Goal: Check status: Check status

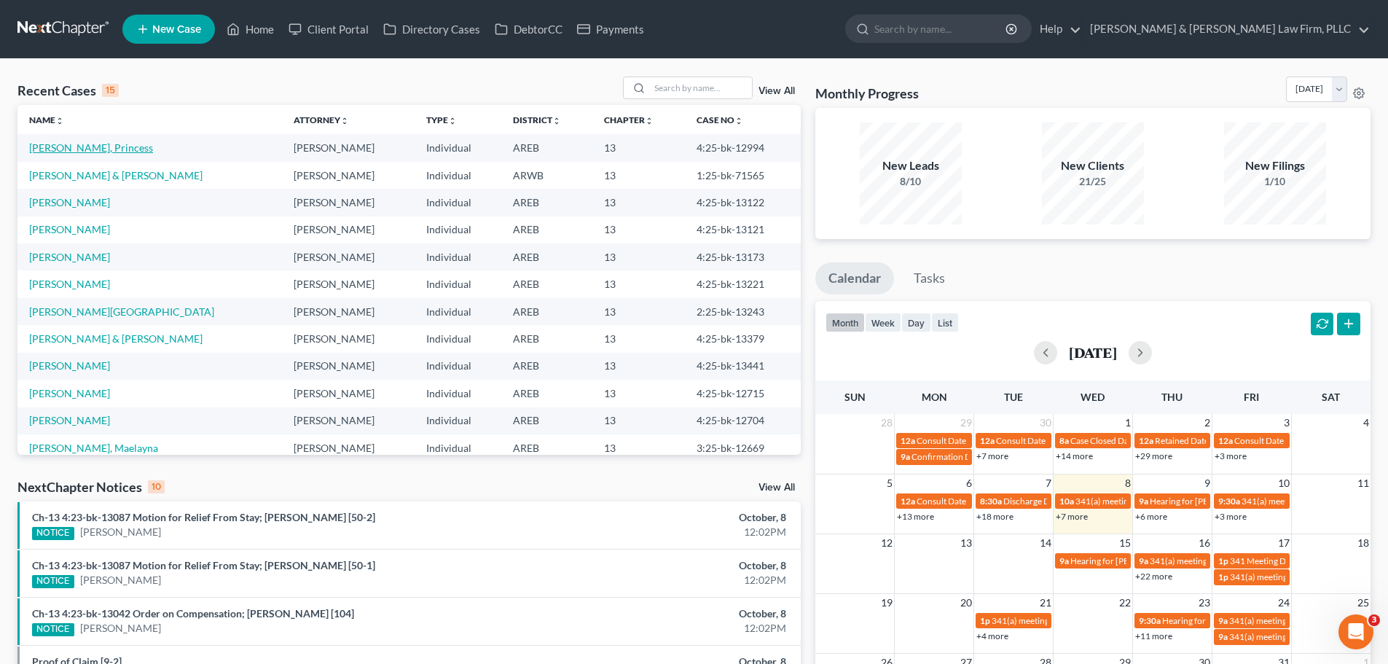
click at [82, 152] on link "[PERSON_NAME], Princess" at bounding box center [91, 147] width 124 height 12
select select "2"
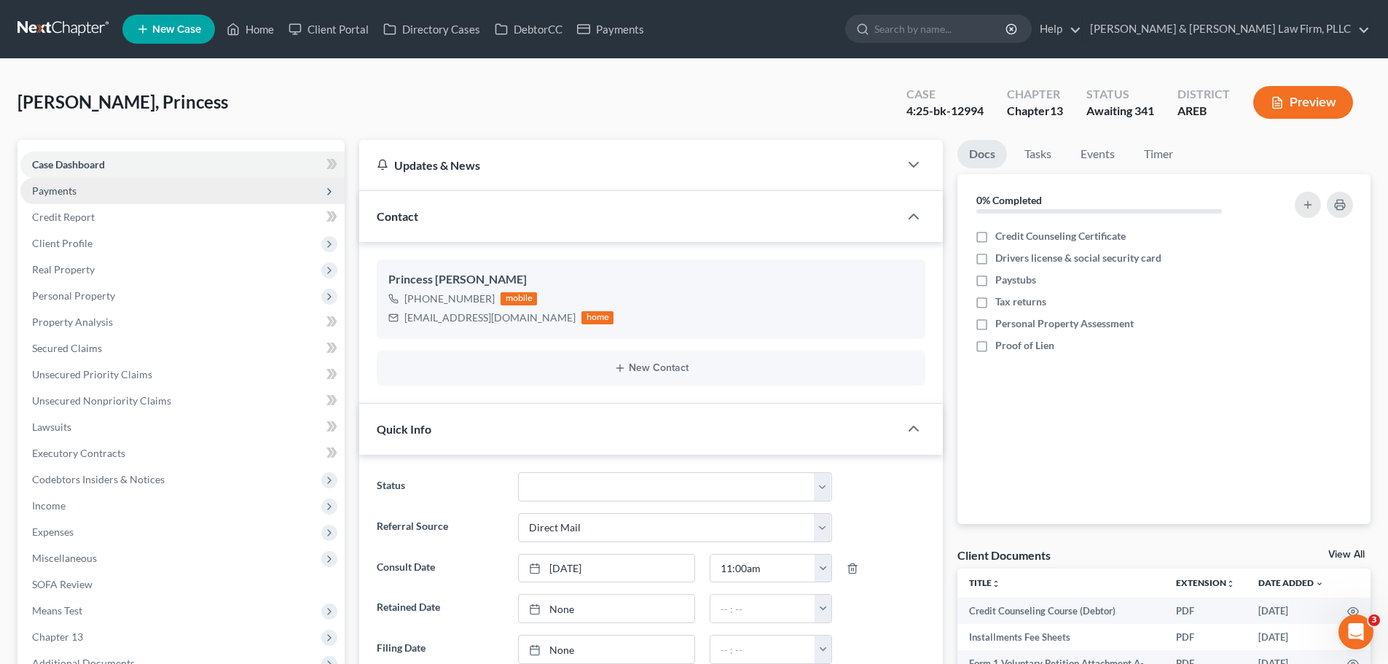
click at [104, 190] on span "Payments" at bounding box center [182, 191] width 324 height 26
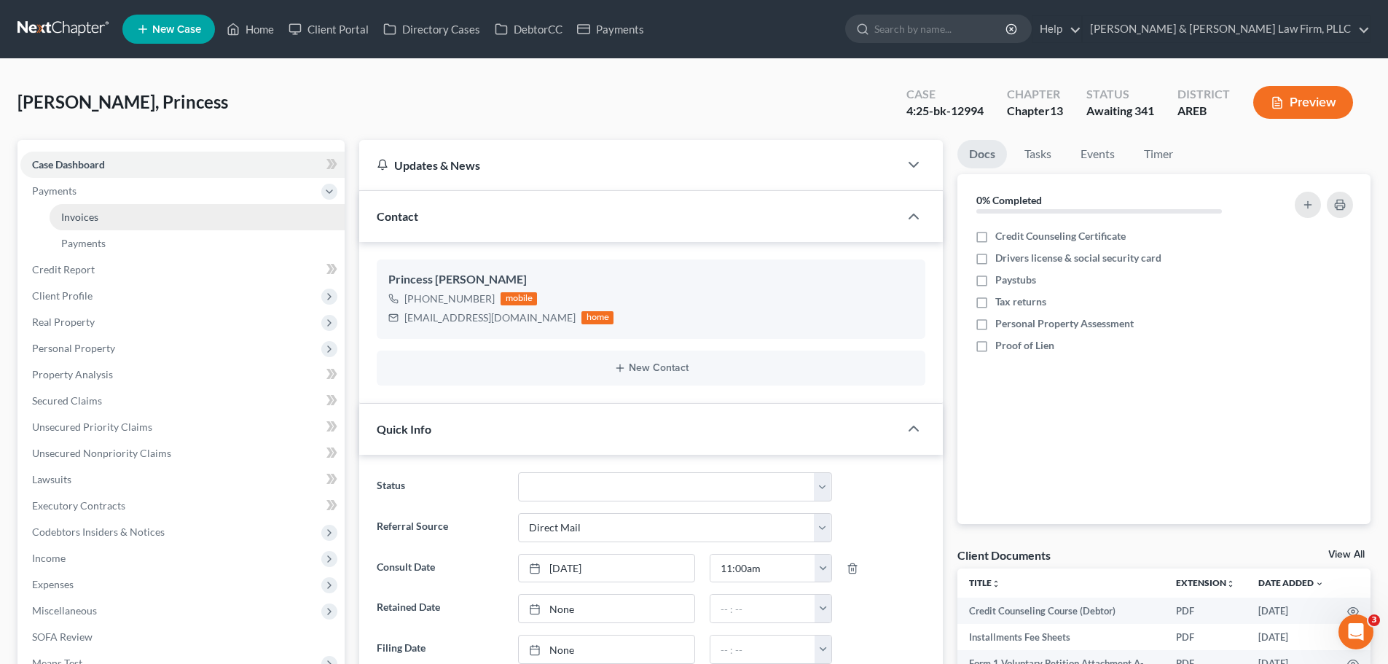
click at [125, 213] on link "Invoices" at bounding box center [197, 217] width 295 height 26
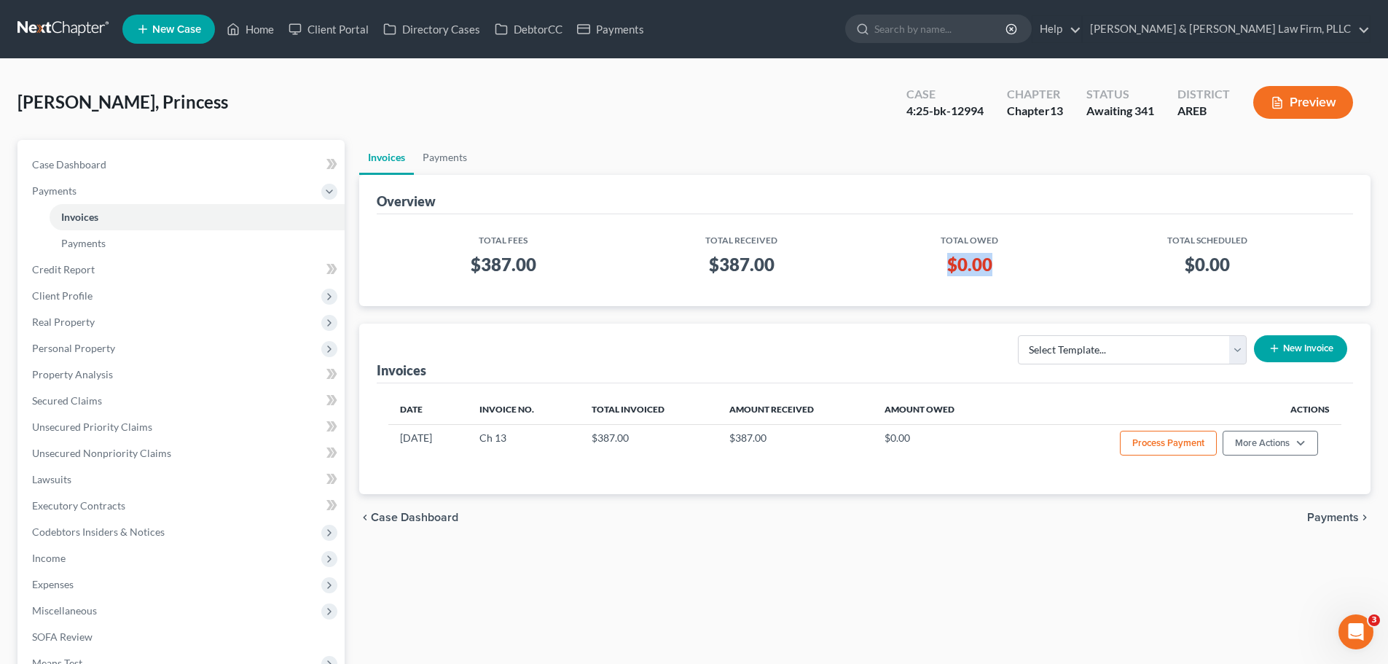
drag, startPoint x: 987, startPoint y: 262, endPoint x: 899, endPoint y: 270, distance: 88.5
click at [899, 270] on h3 "$0.00" at bounding box center [970, 264] width 186 height 23
click at [247, 29] on link "Home" at bounding box center [250, 29] width 62 height 26
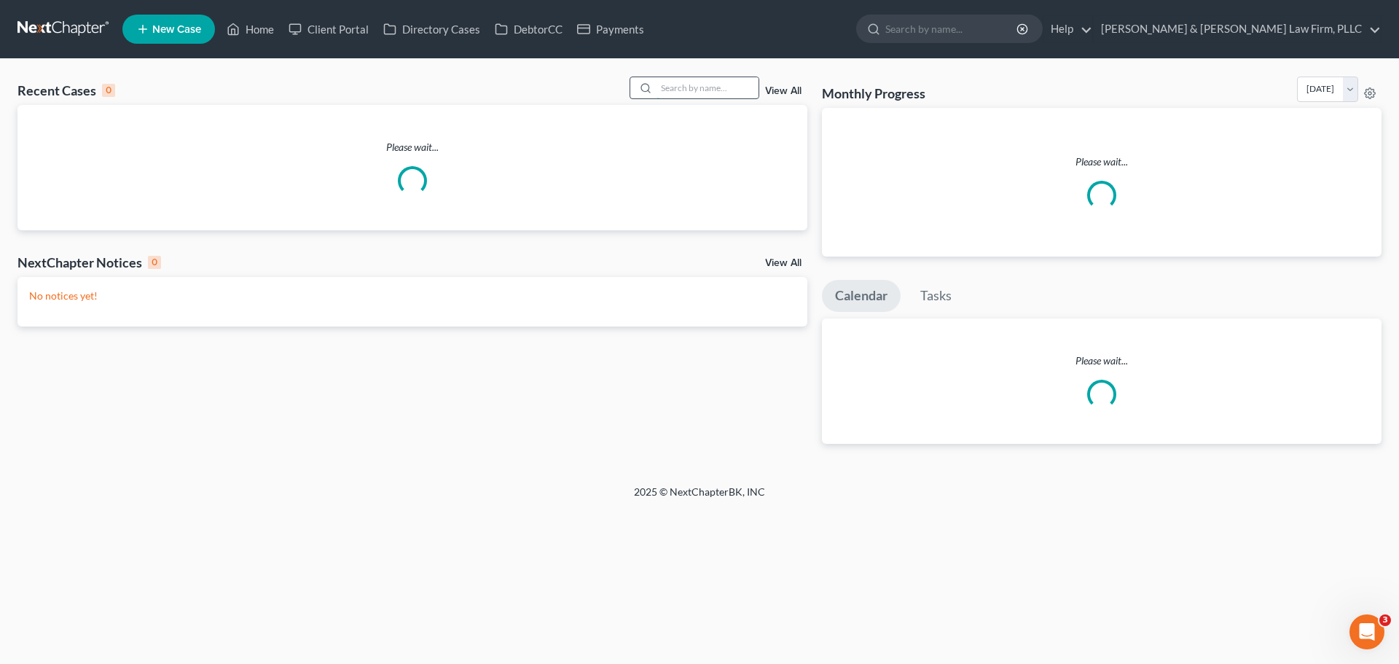
click at [676, 85] on input "search" at bounding box center [708, 87] width 102 height 21
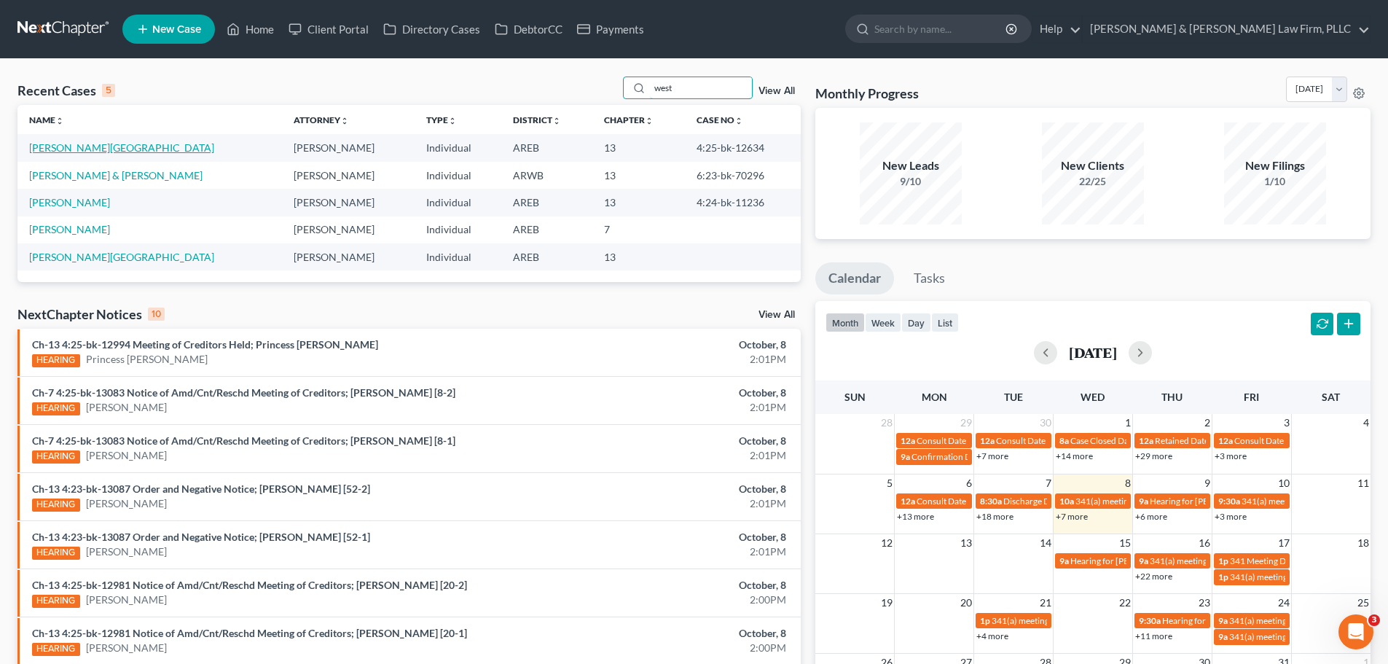
type input "west"
click at [80, 145] on link "[PERSON_NAME][GEOGRAPHIC_DATA]" at bounding box center [121, 147] width 185 height 12
select select "4"
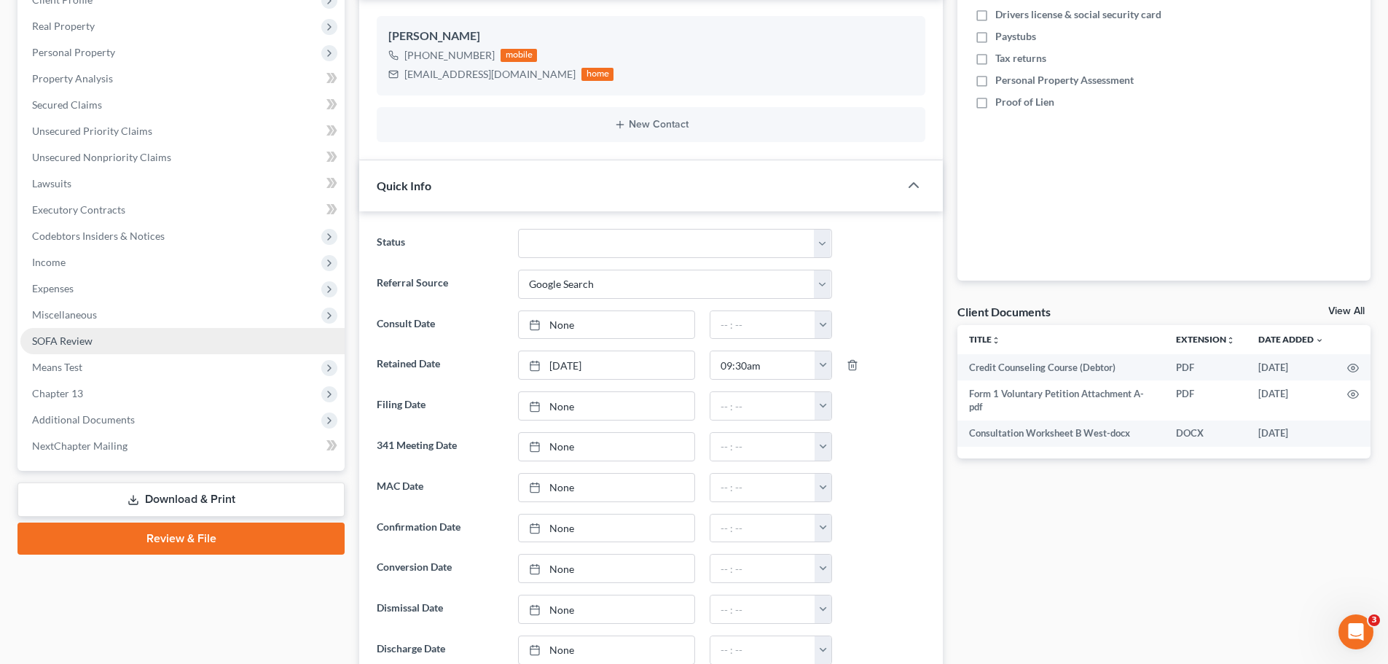
scroll to position [291, 0]
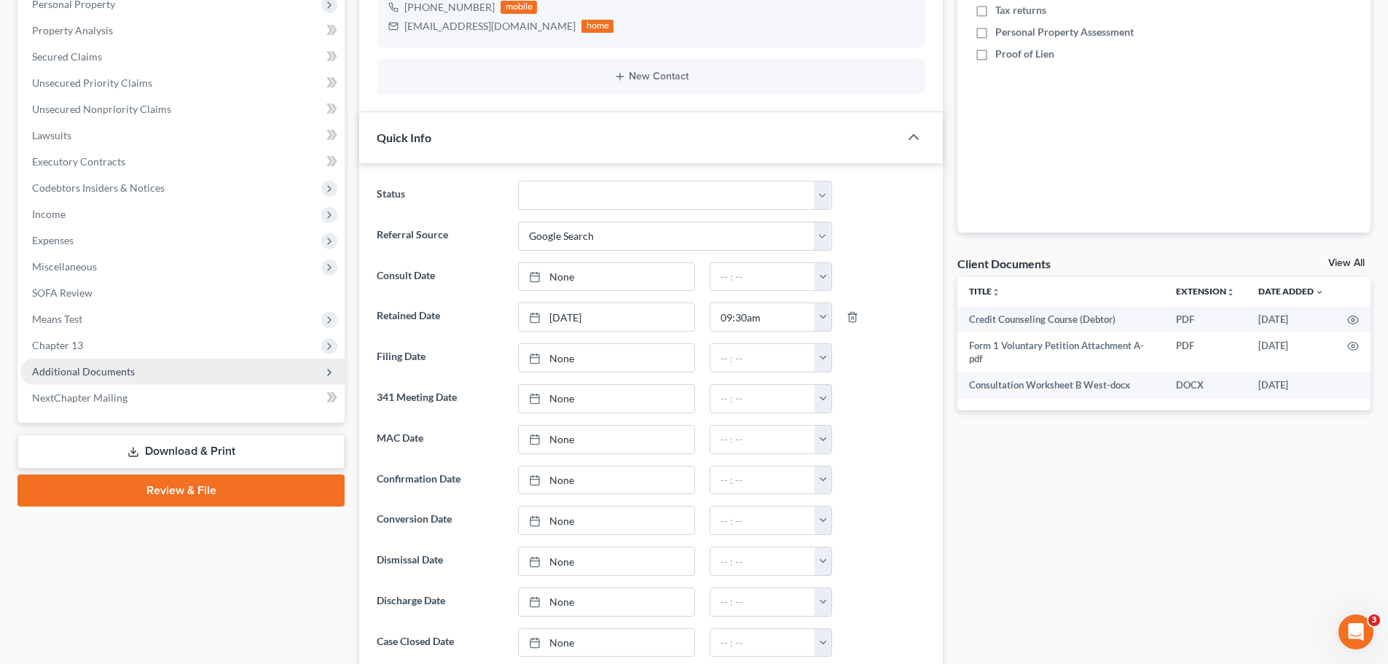
click at [122, 377] on span "Additional Documents" at bounding box center [182, 372] width 324 height 26
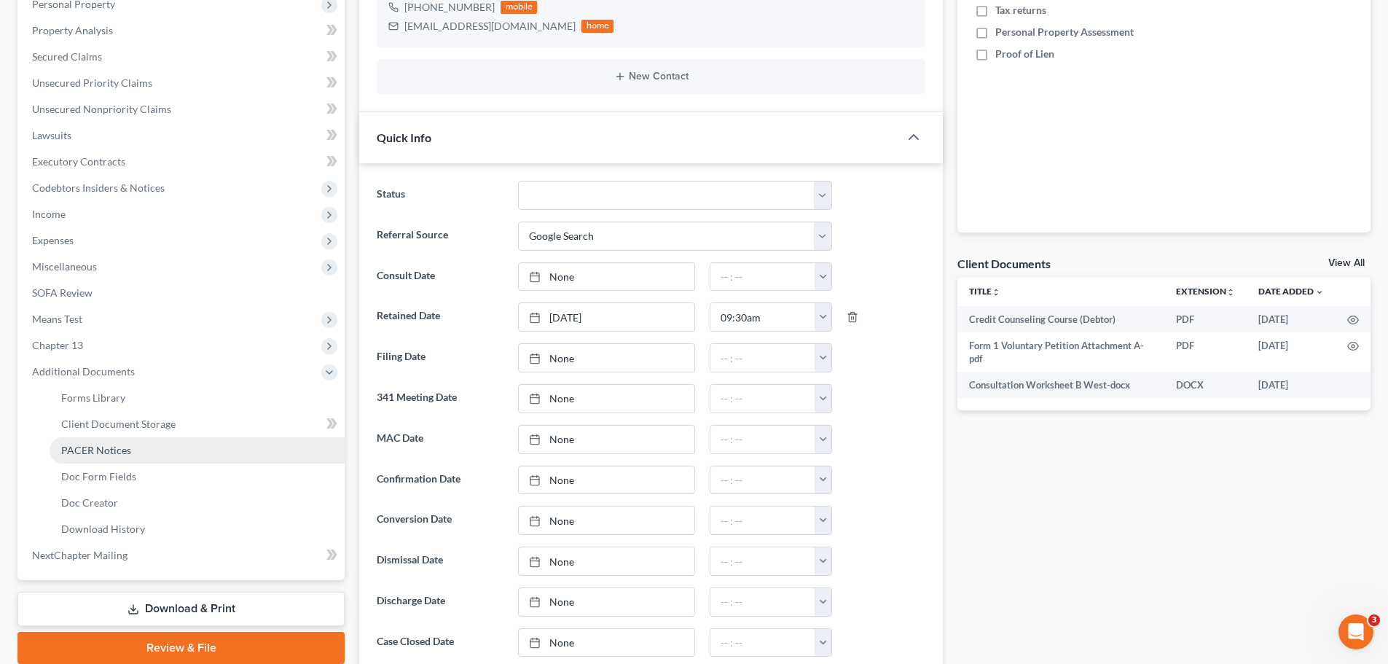
click at [87, 447] on span "PACER Notices" at bounding box center [96, 450] width 70 height 12
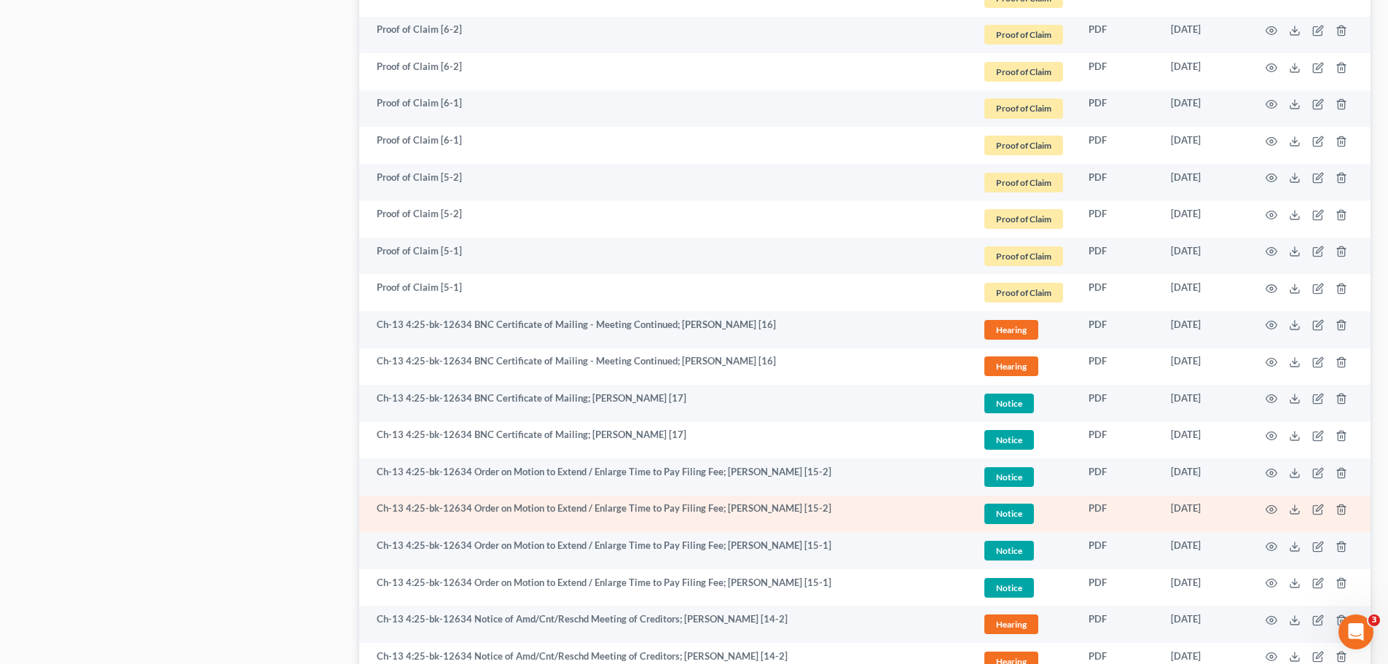
scroll to position [1239, 0]
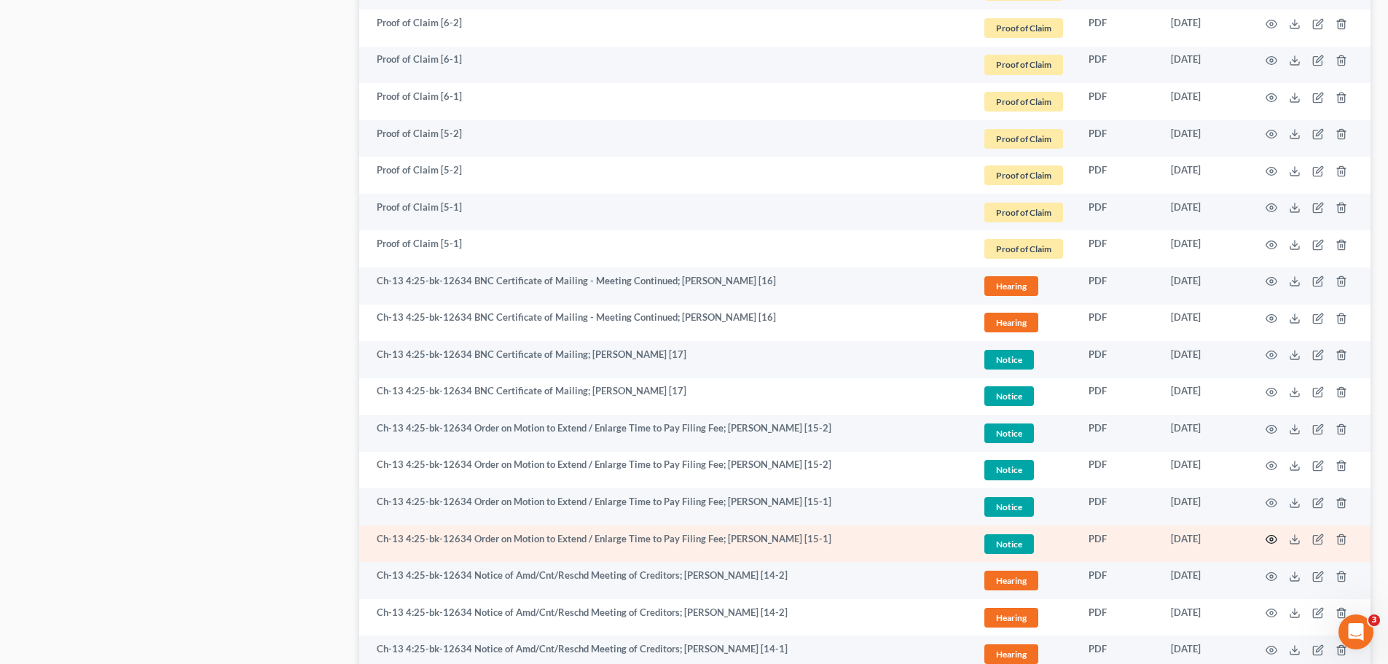
click at [1275, 539] on icon "button" at bounding box center [1272, 539] width 12 height 12
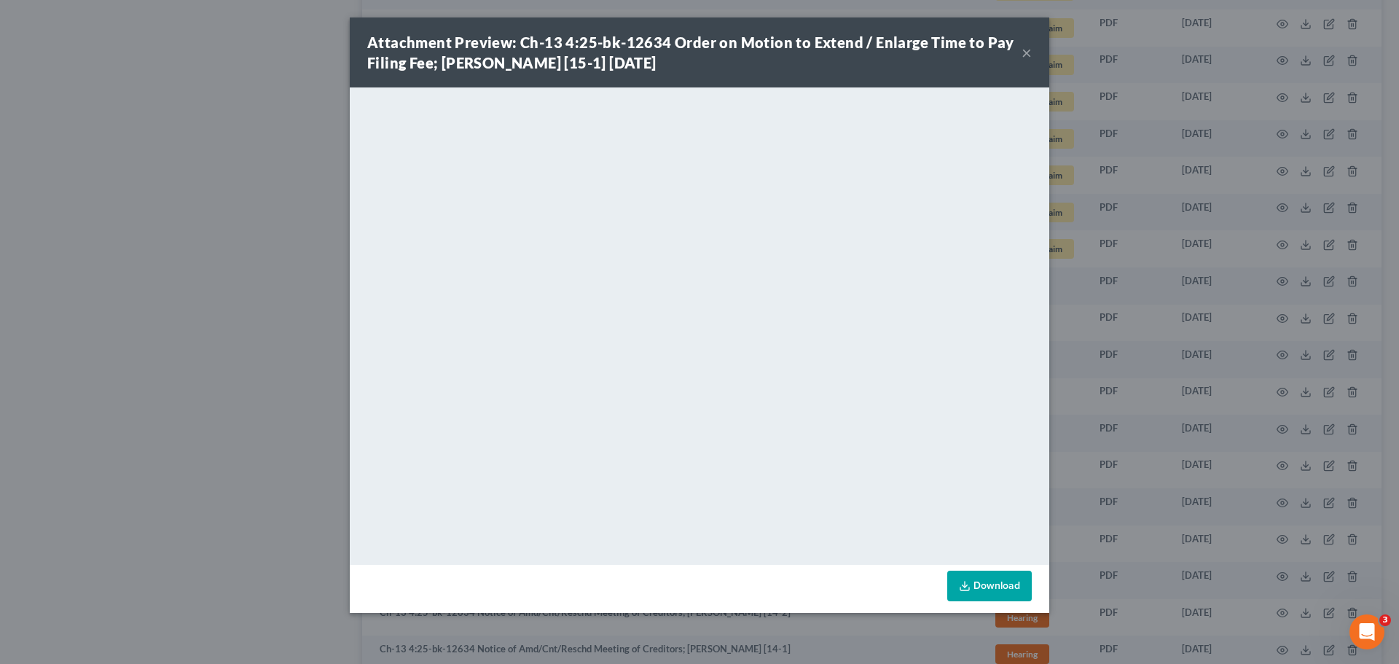
click at [1024, 52] on button "×" at bounding box center [1027, 52] width 10 height 17
